Goal: Obtain resource: Download file/media

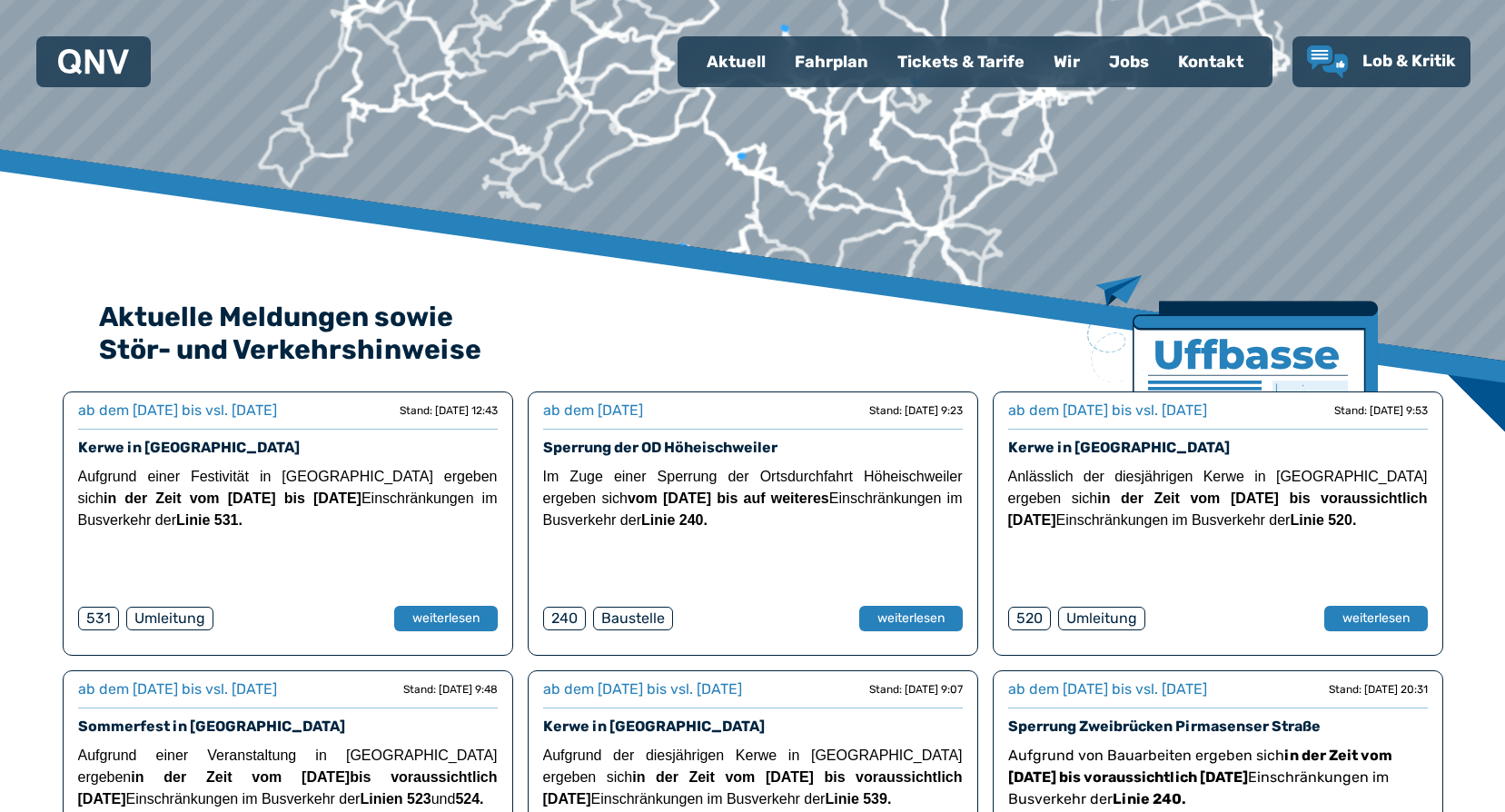
scroll to position [273, 0]
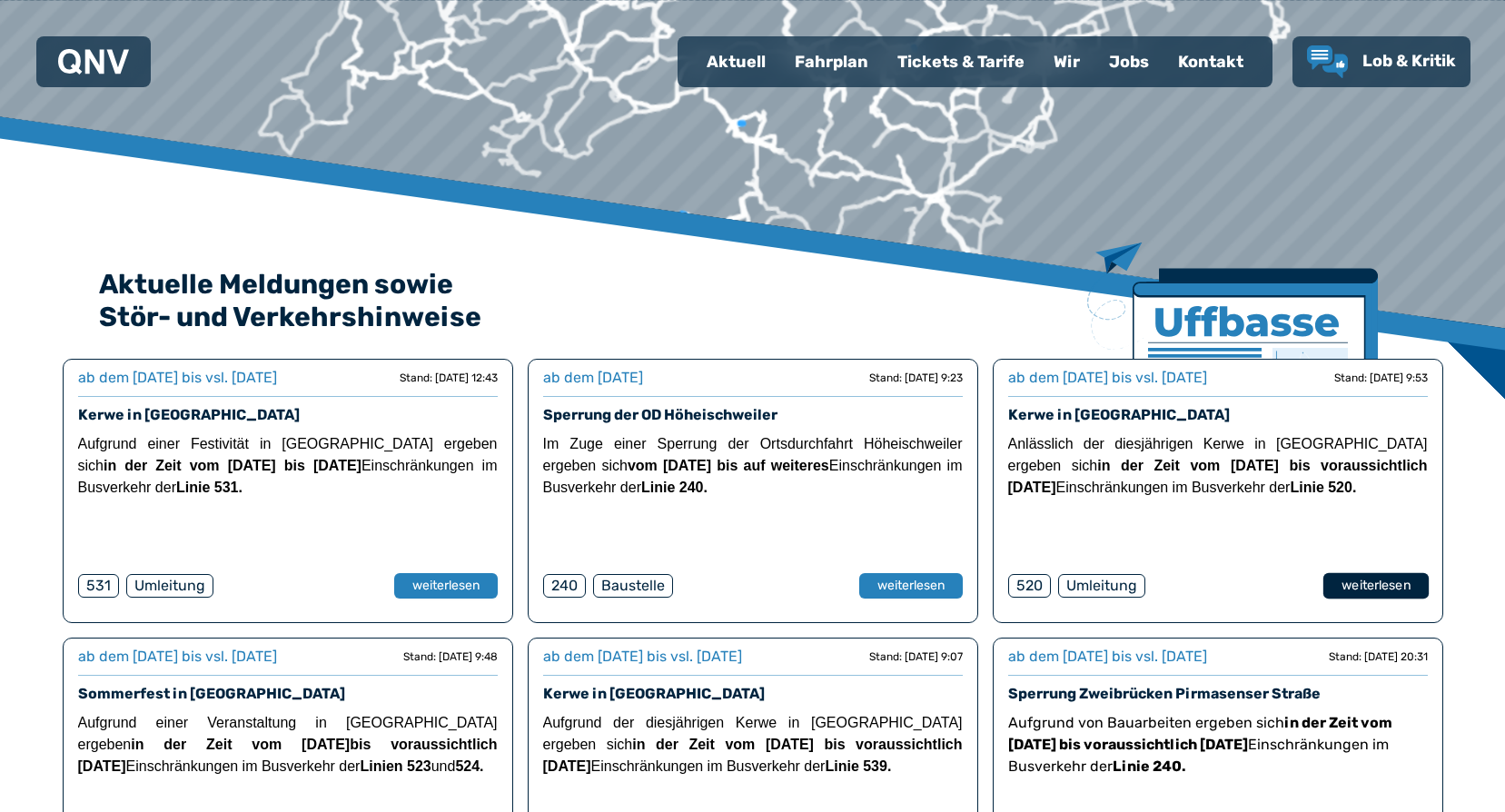
click at [1349, 582] on button "weiterlesen" at bounding box center [1375, 586] width 105 height 26
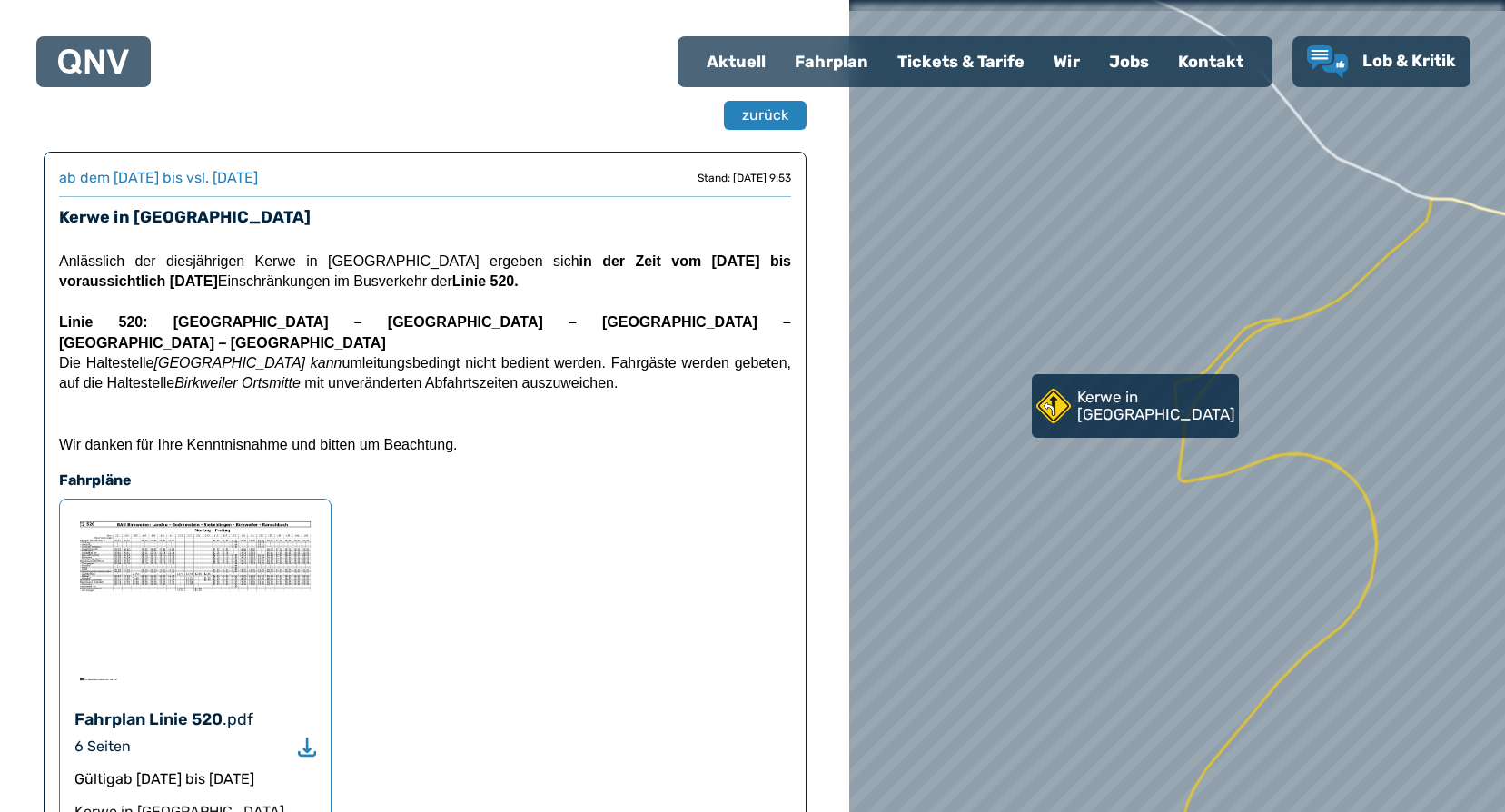
scroll to position [91, 0]
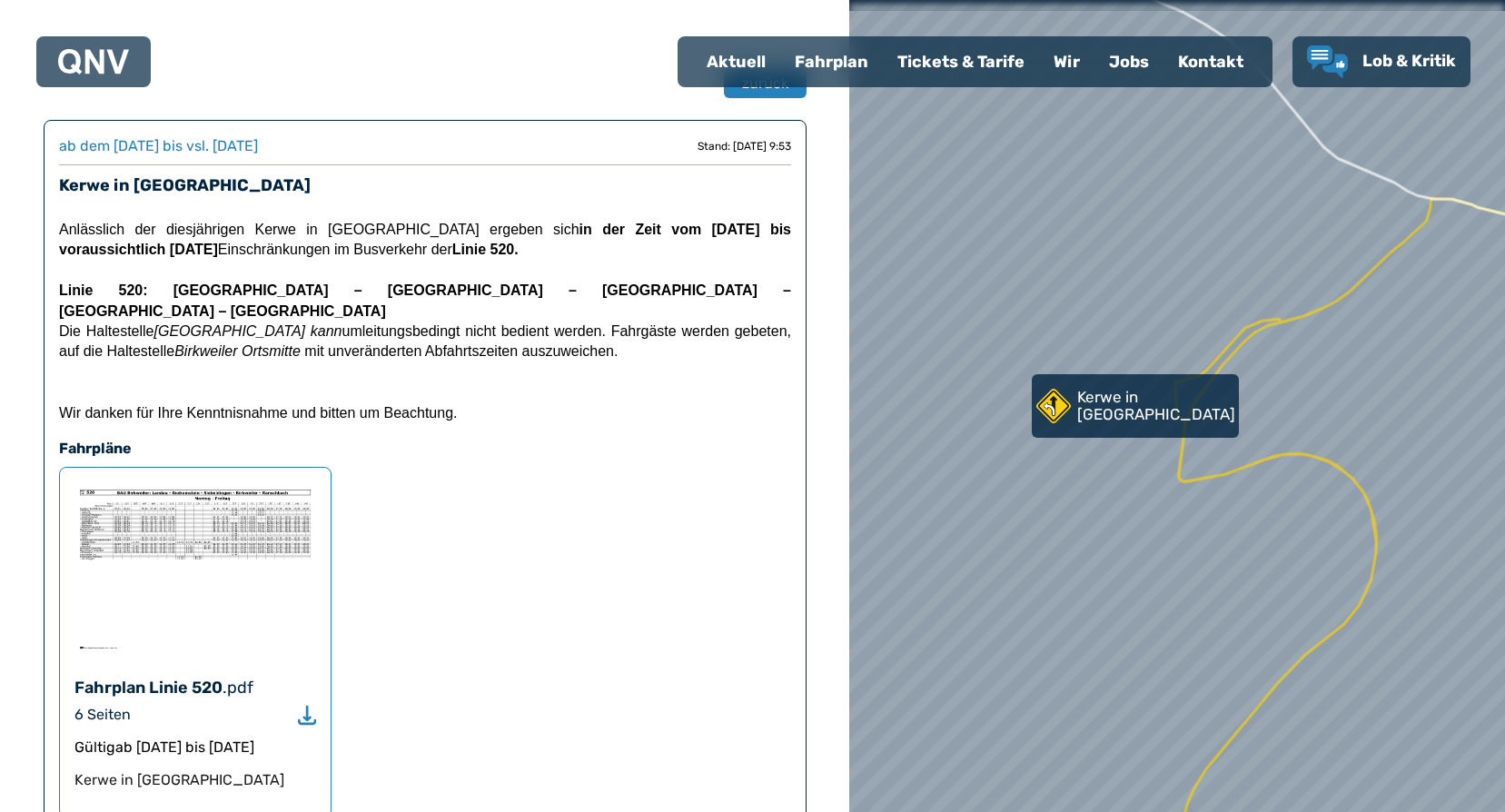
click at [177, 494] on img at bounding box center [195, 569] width 242 height 173
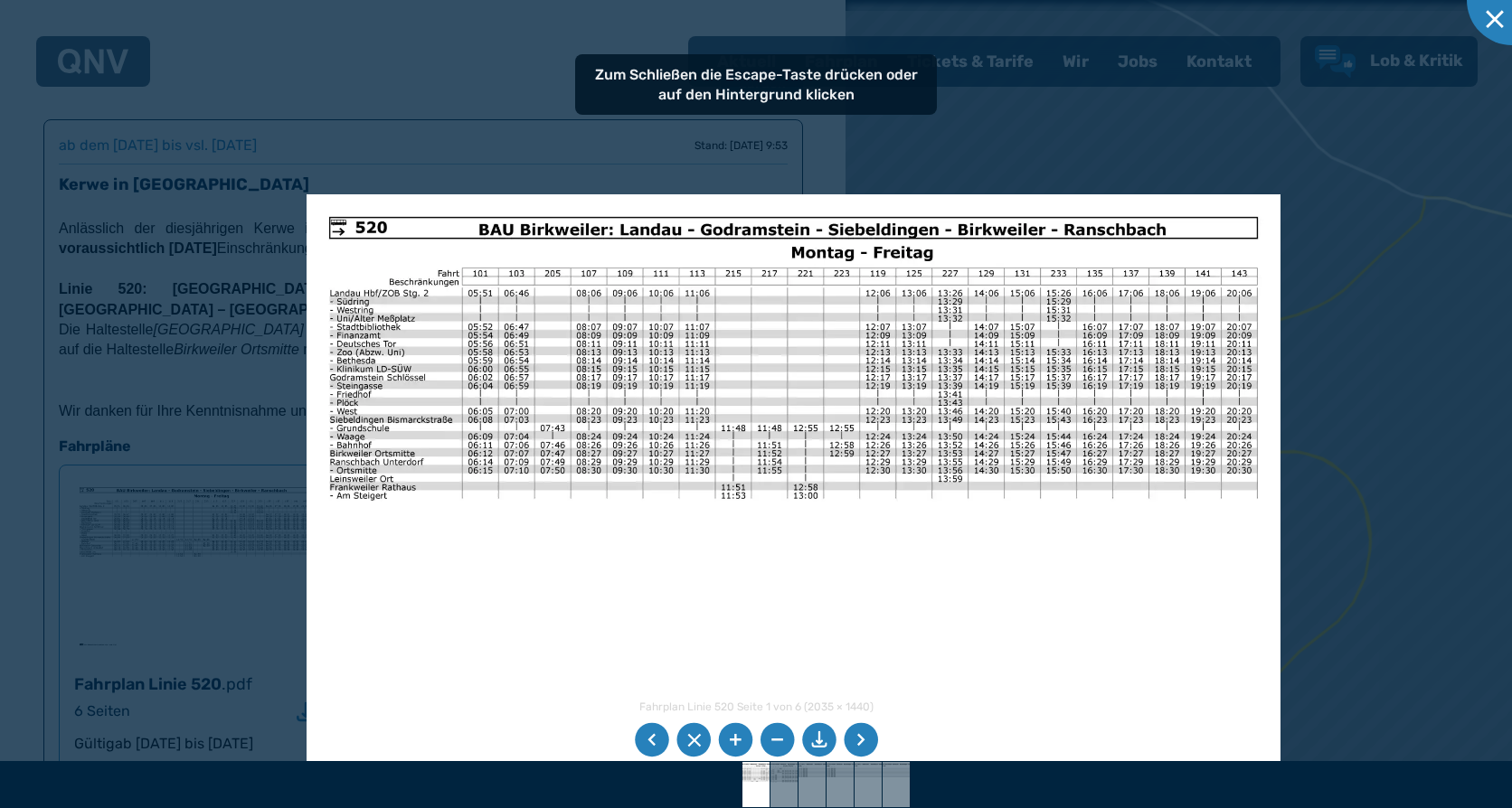
click at [662, 511] on img at bounding box center [793, 539] width 974 height 689
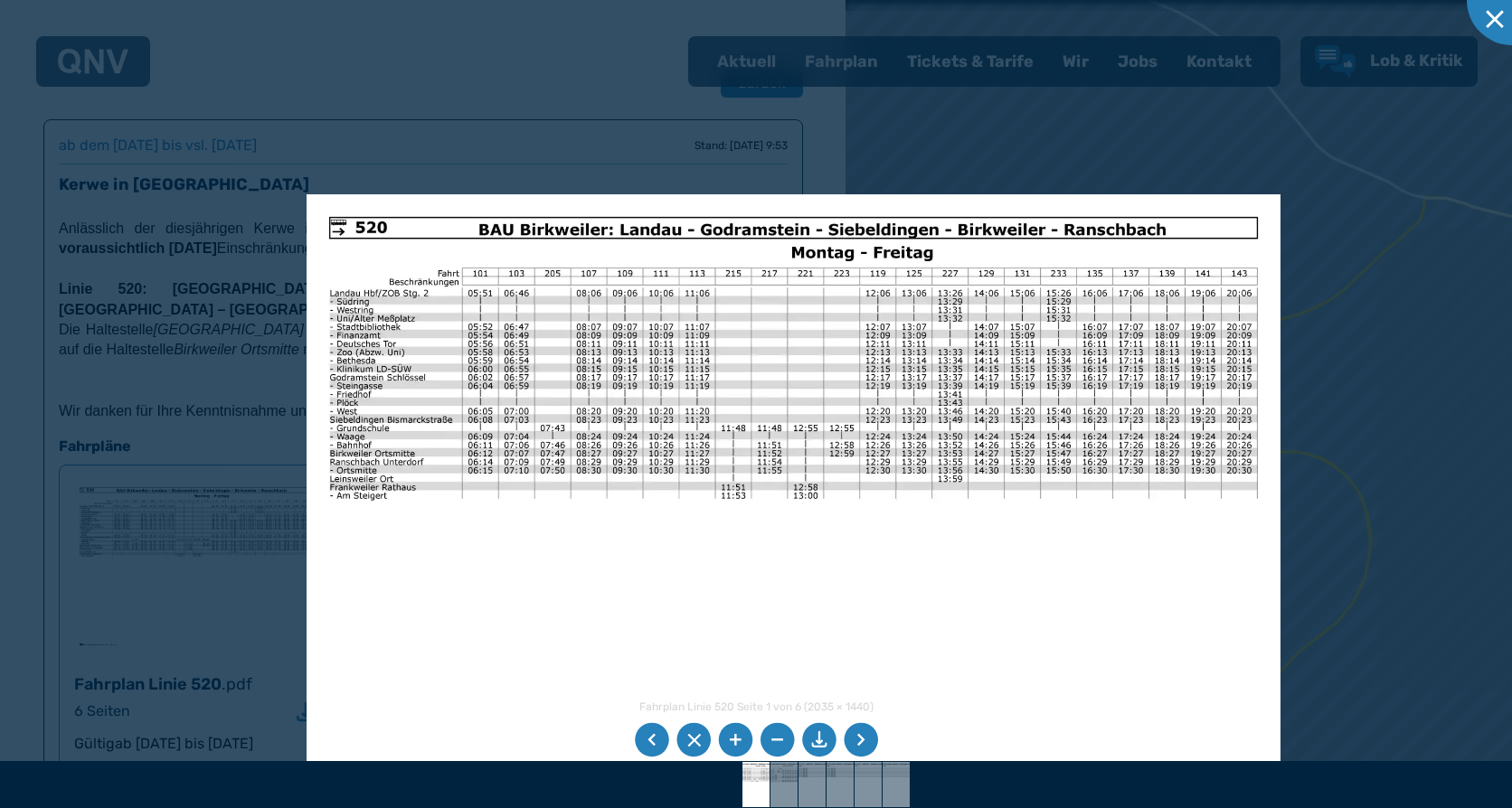
click at [874, 747] on li at bounding box center [860, 740] width 34 height 34
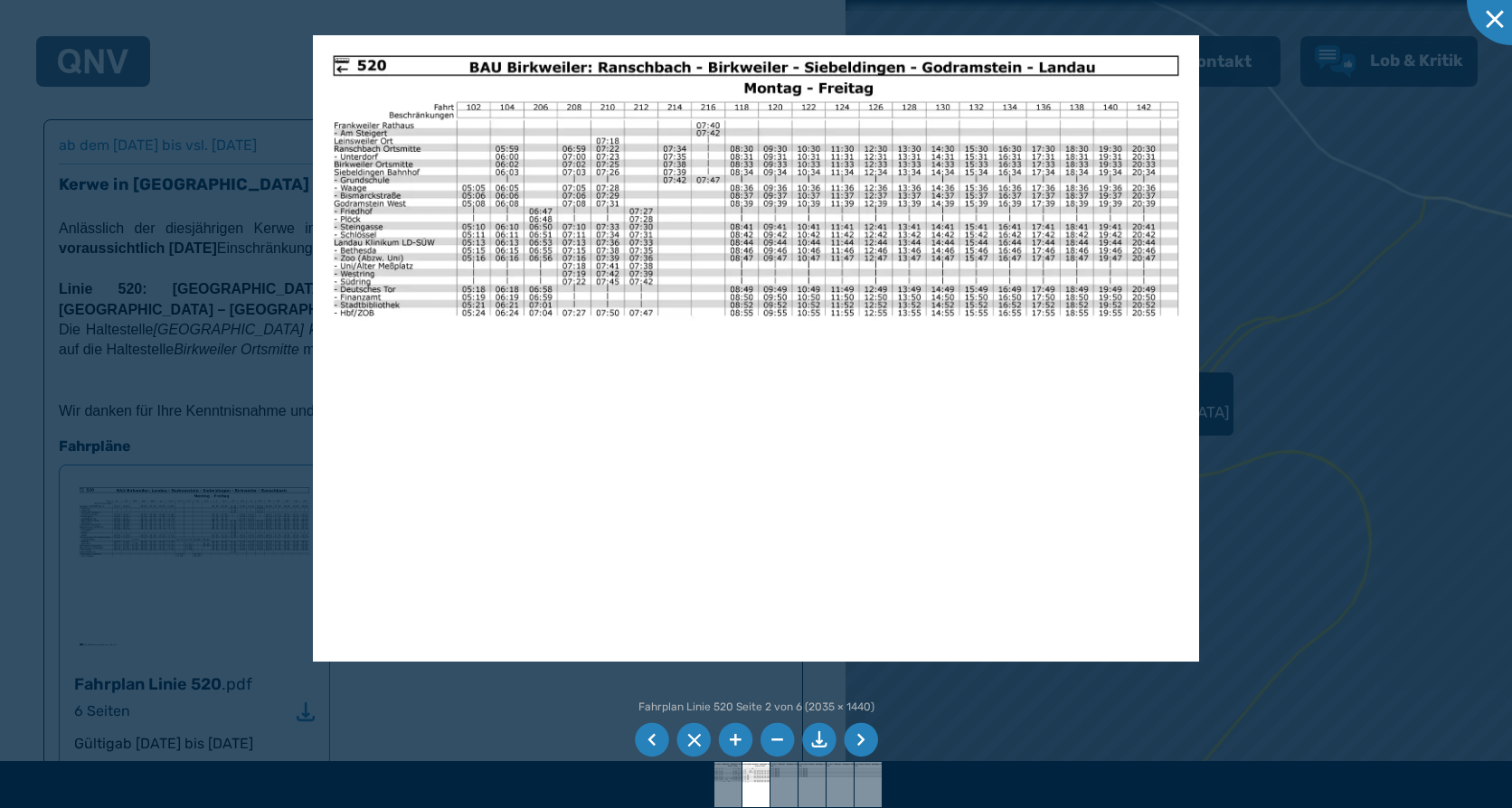
click at [1331, 292] on div at bounding box center [756, 404] width 1512 height 808
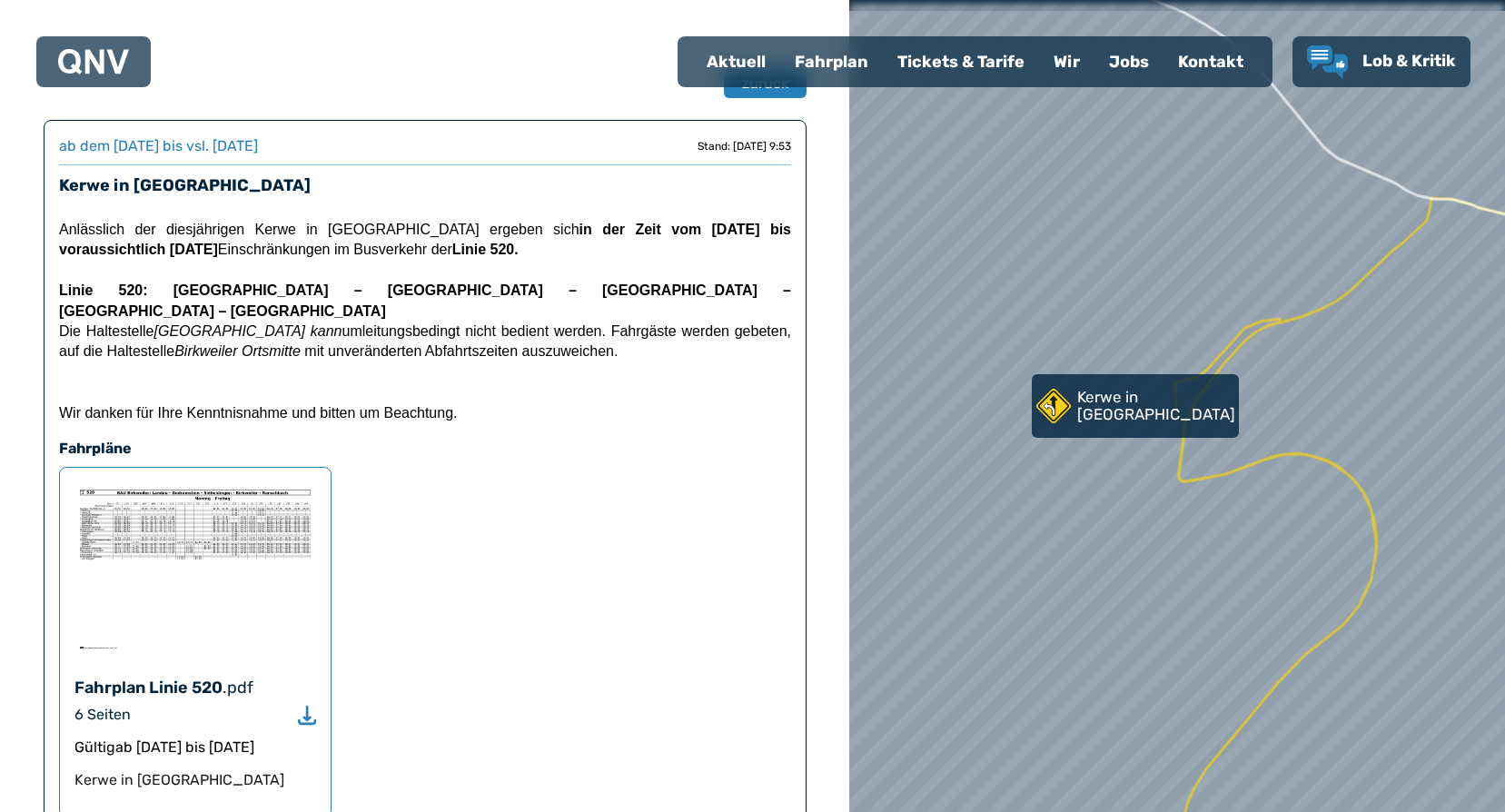
click at [214, 530] on img at bounding box center [195, 569] width 242 height 173
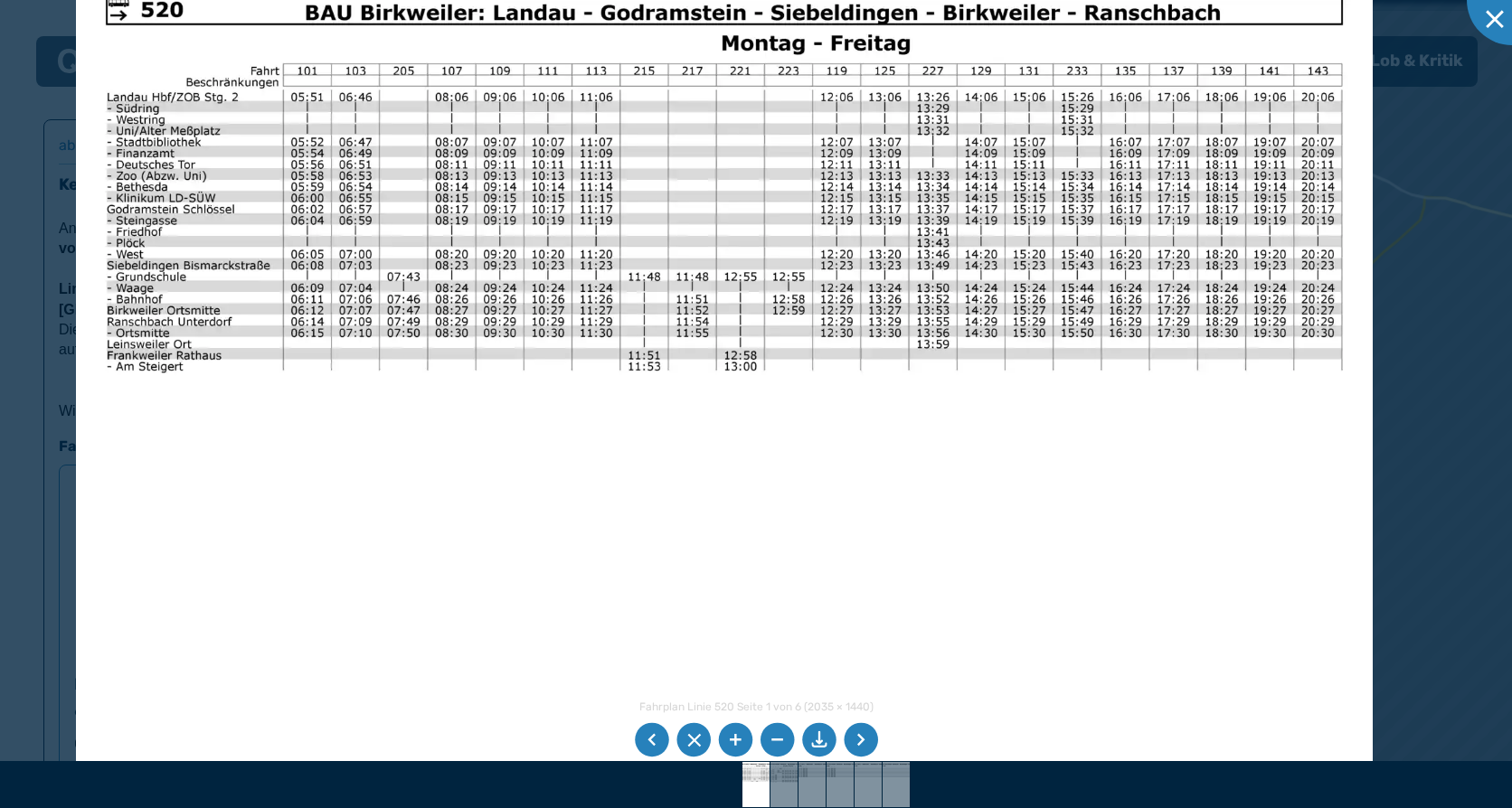
click at [256, 431] on img at bounding box center [724, 424] width 1296 height 917
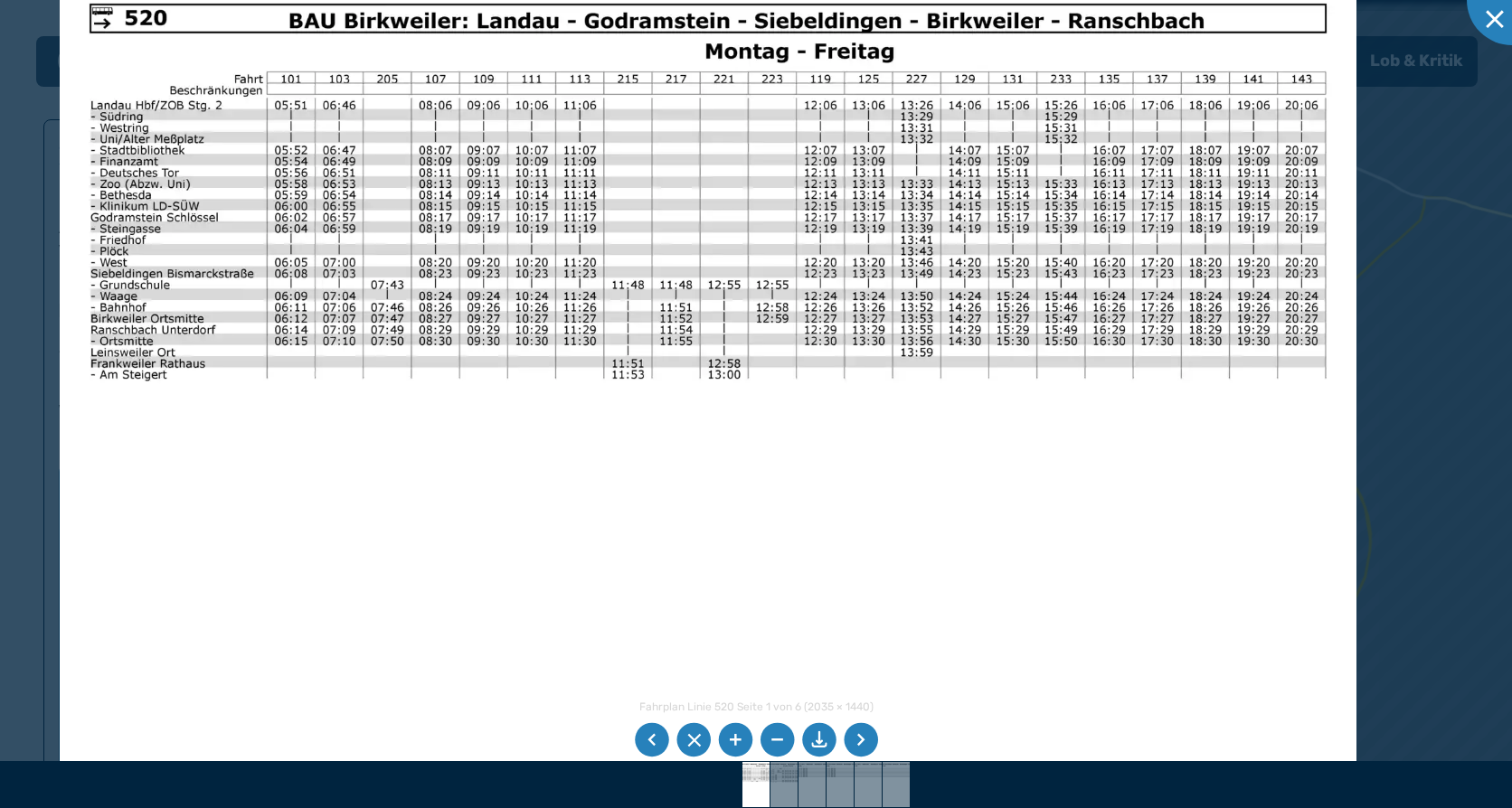
click at [868, 728] on li at bounding box center [860, 740] width 34 height 34
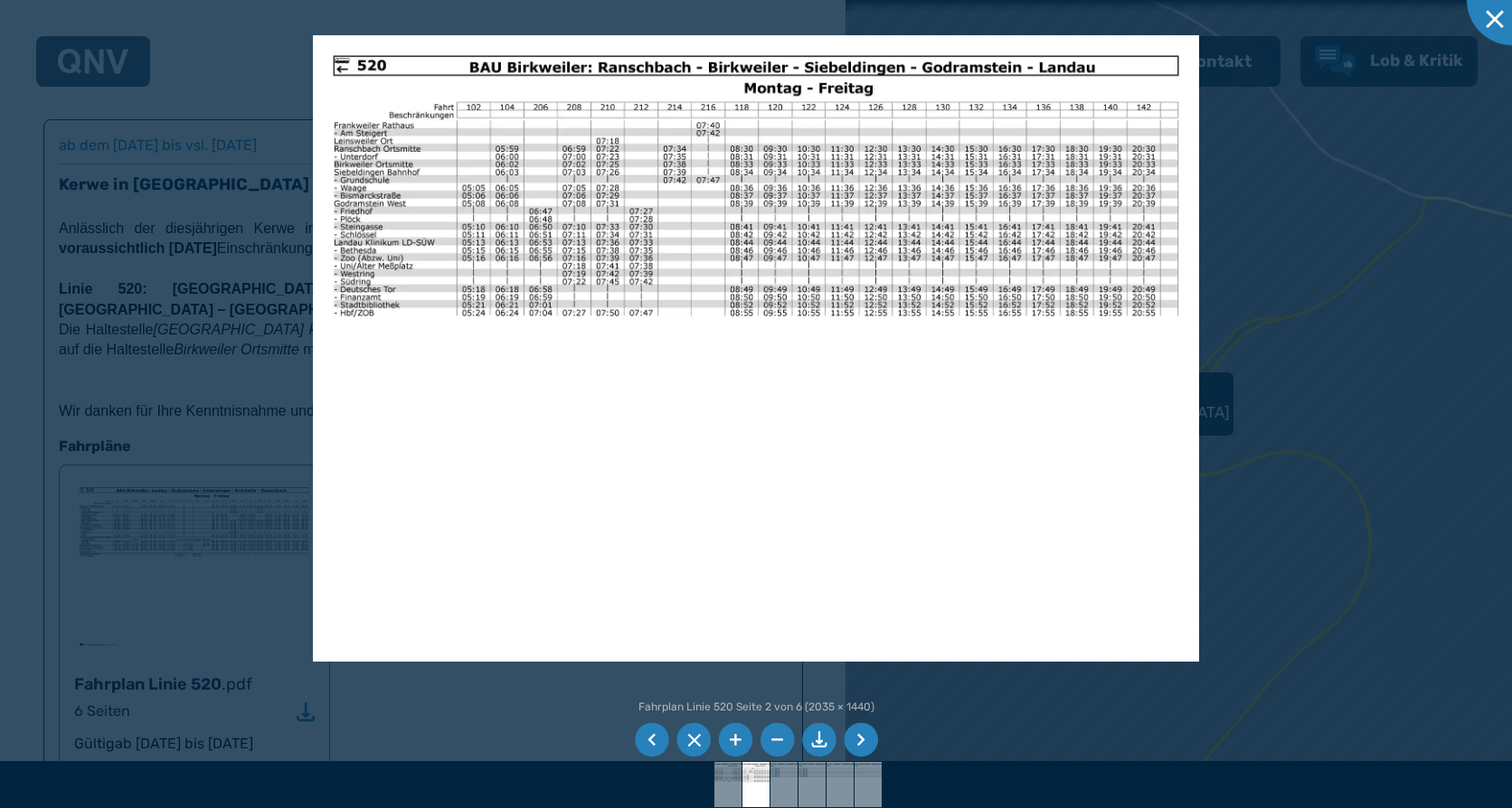
click at [859, 742] on li at bounding box center [860, 740] width 34 height 34
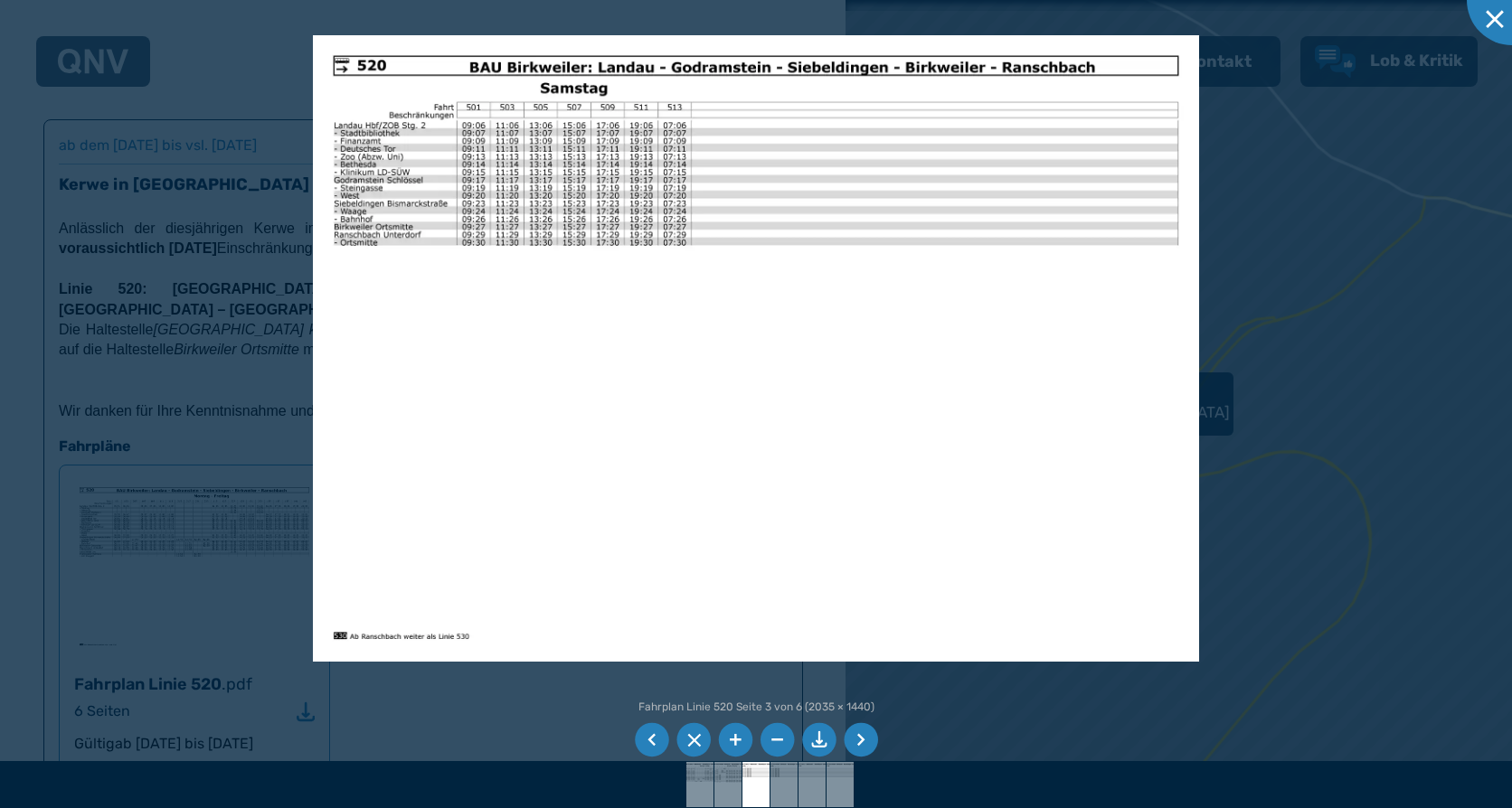
click at [859, 741] on li at bounding box center [860, 740] width 34 height 34
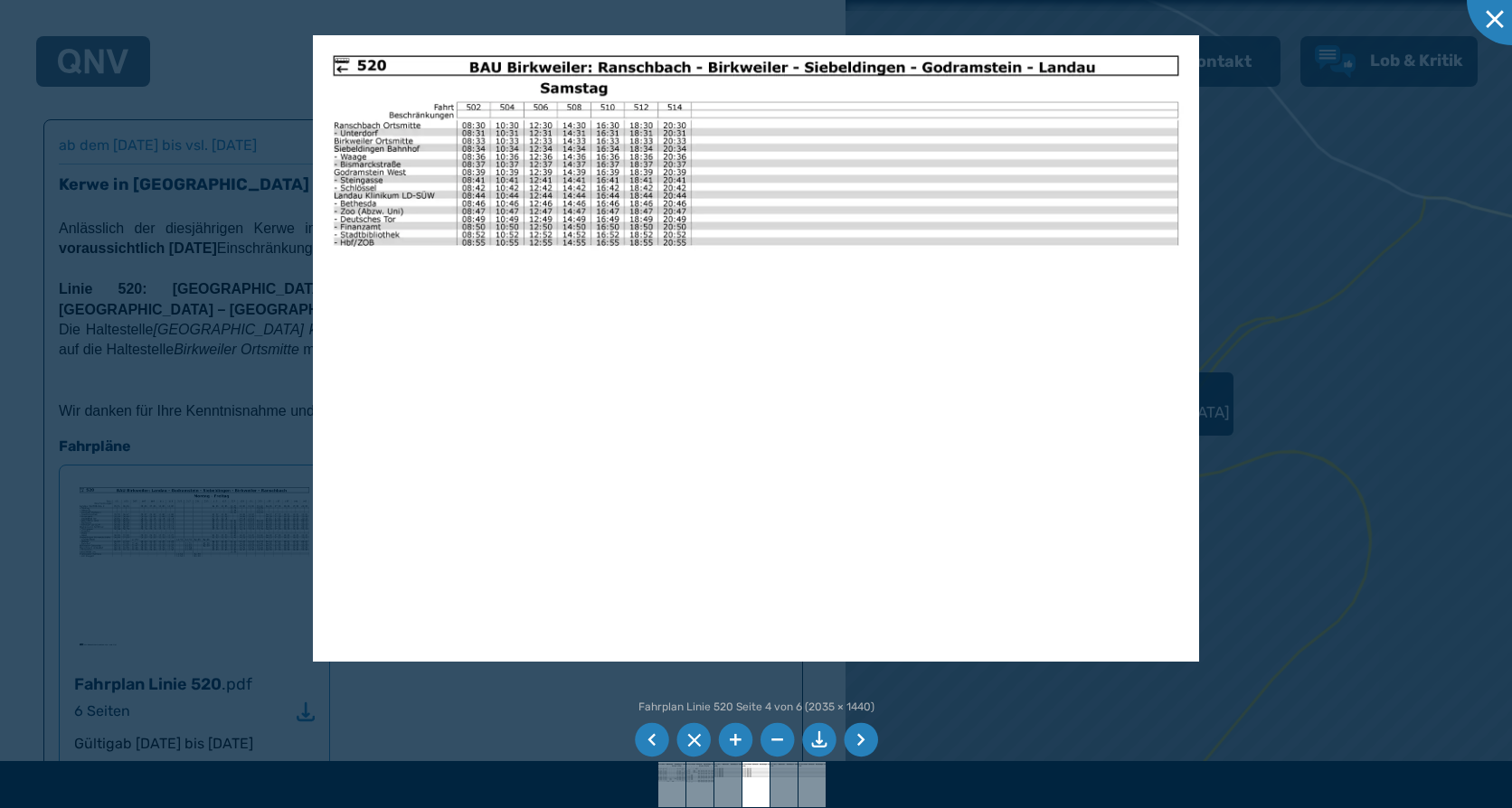
click at [859, 740] on li at bounding box center [860, 740] width 34 height 34
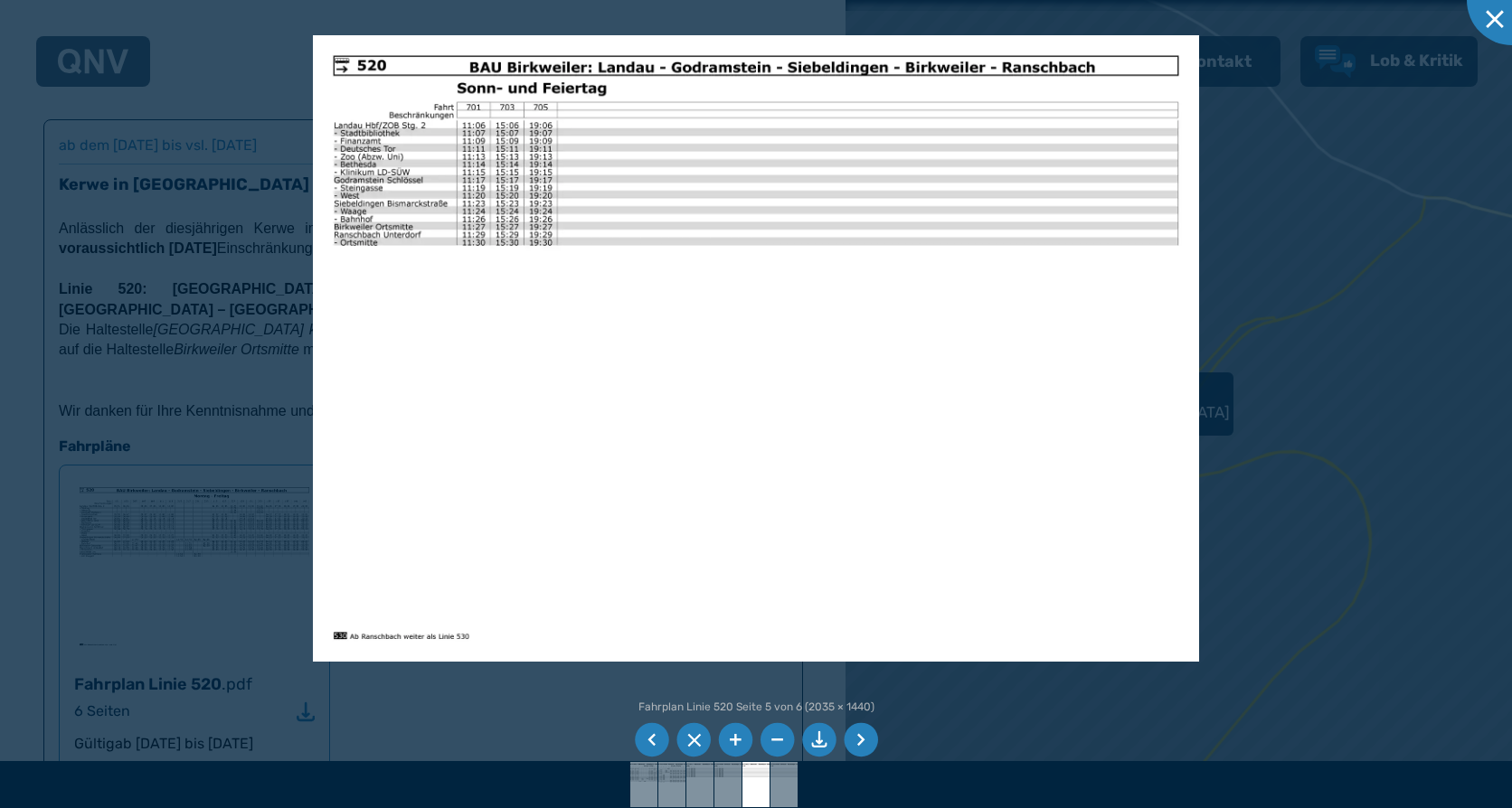
click at [859, 740] on li at bounding box center [860, 740] width 34 height 34
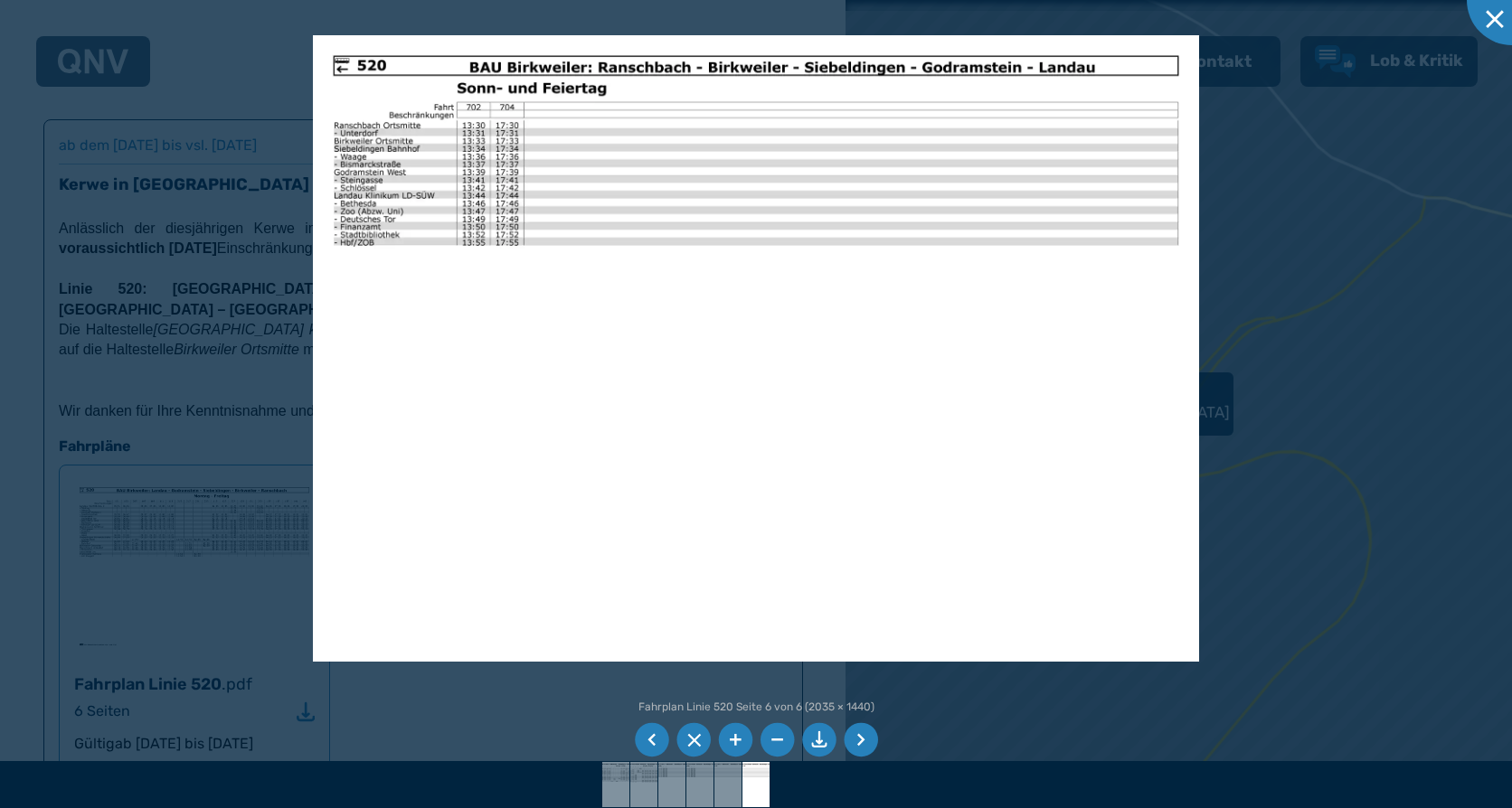
click at [859, 740] on li at bounding box center [860, 740] width 34 height 34
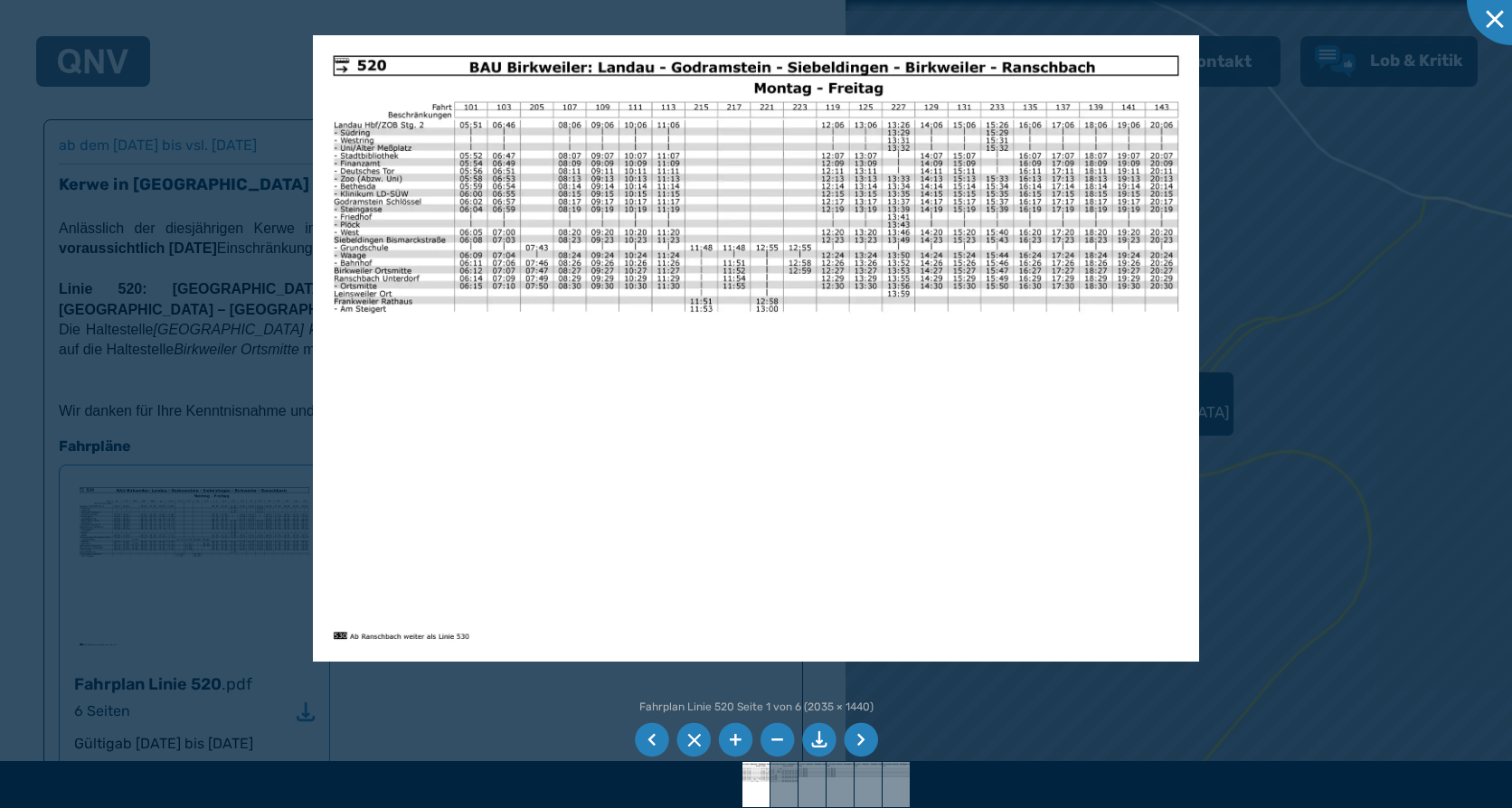
click at [859, 740] on li at bounding box center [860, 740] width 34 height 34
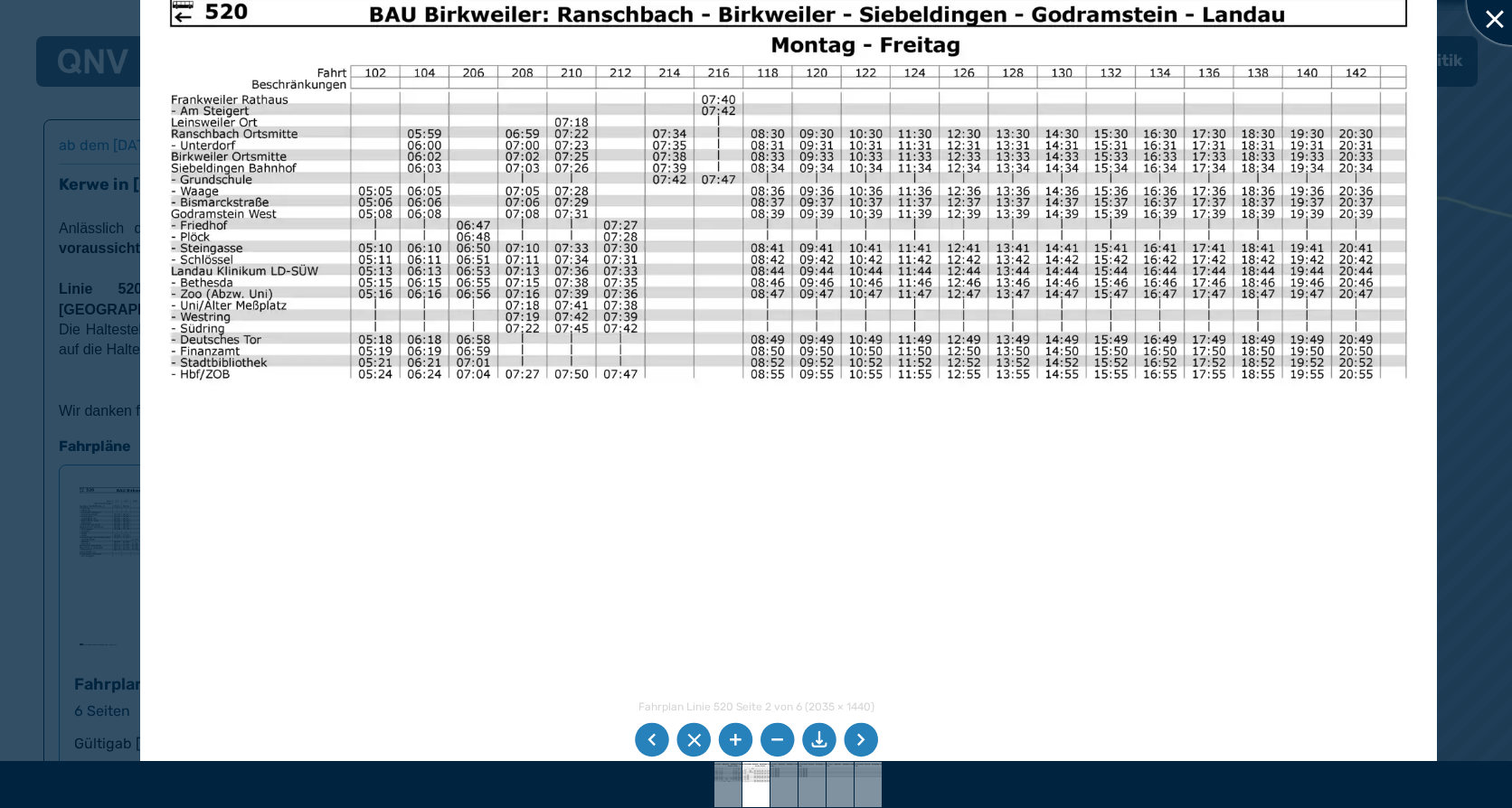
click at [1489, 15] on div at bounding box center [1512, 0] width 91 height 91
